Goal: Find specific page/section: Find specific page/section

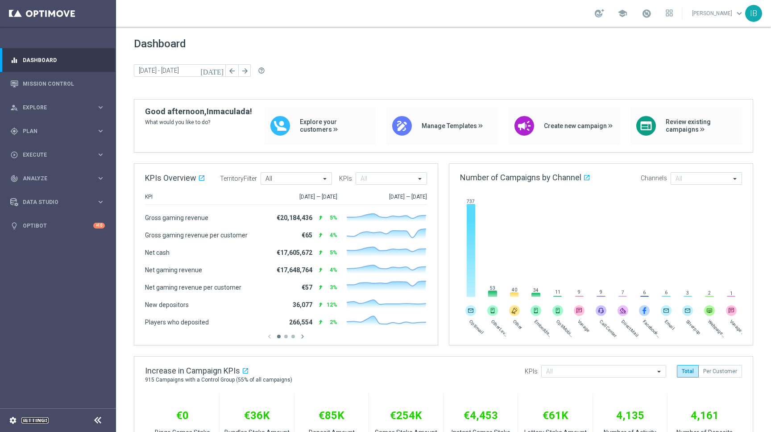
click at [30, 423] on link "Settings" at bounding box center [34, 419] width 27 height 5
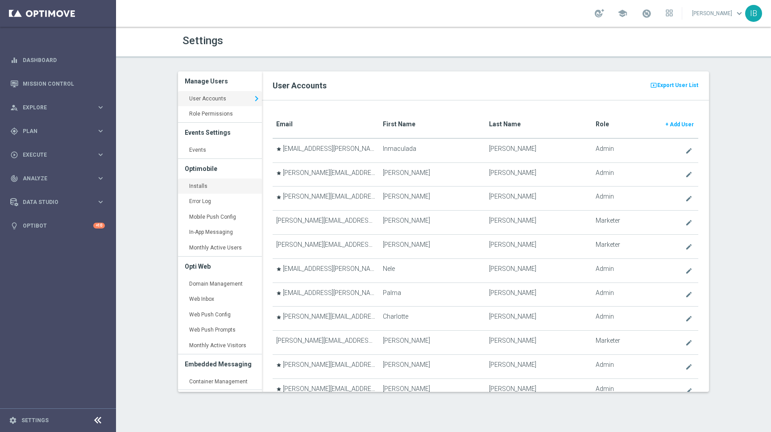
click at [198, 179] on link "Installs keyboard_arrow_right" at bounding box center [220, 186] width 84 height 16
